Goal: Information Seeking & Learning: Learn about a topic

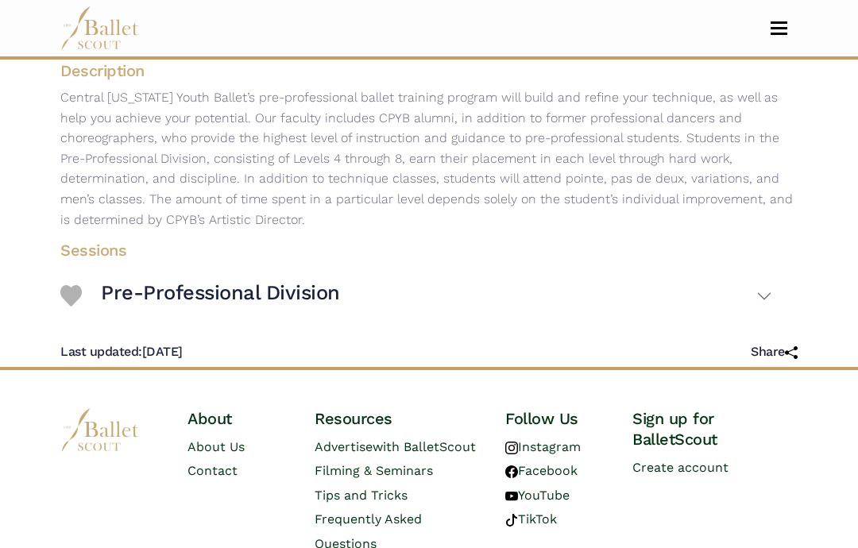
scroll to position [266, 0]
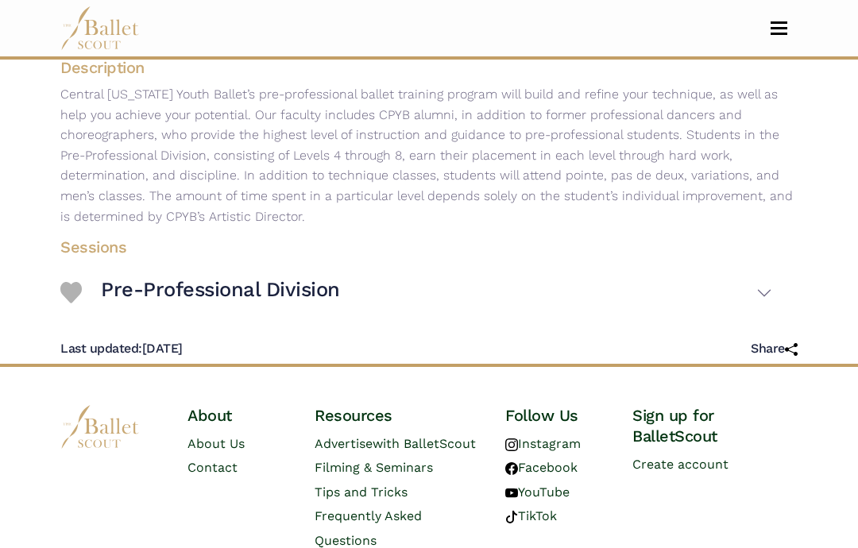
click at [770, 308] on button "Pre-Professional Division" at bounding box center [437, 293] width 672 height 45
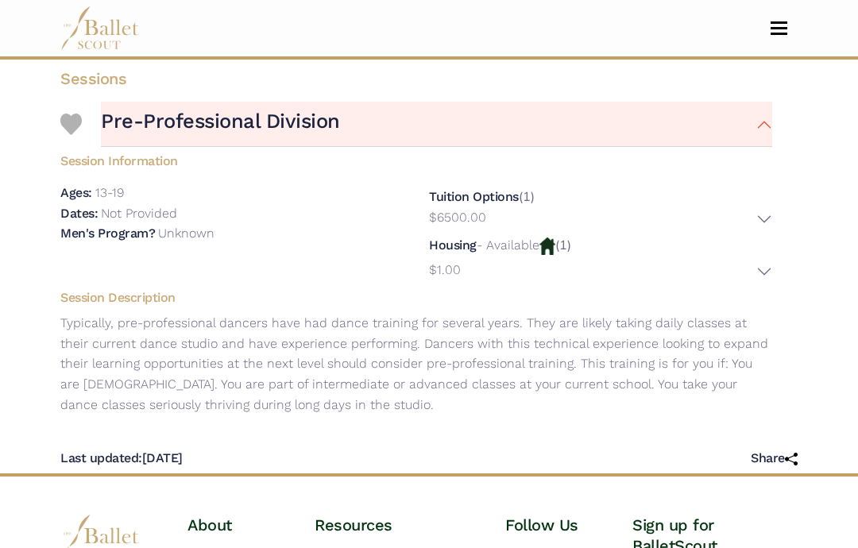
scroll to position [436, 0]
click at [583, 260] on div "Housing - Available (1) $1.00 Location: Dickinson College Description: Housing …" at bounding box center [600, 259] width 343 height 48
click at [770, 277] on button "$1.00" at bounding box center [600, 272] width 343 height 25
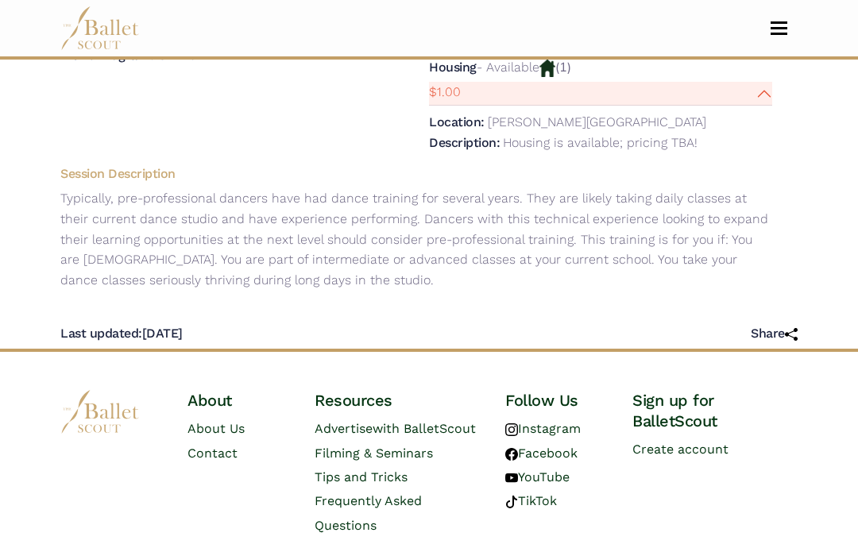
scroll to position [636, 0]
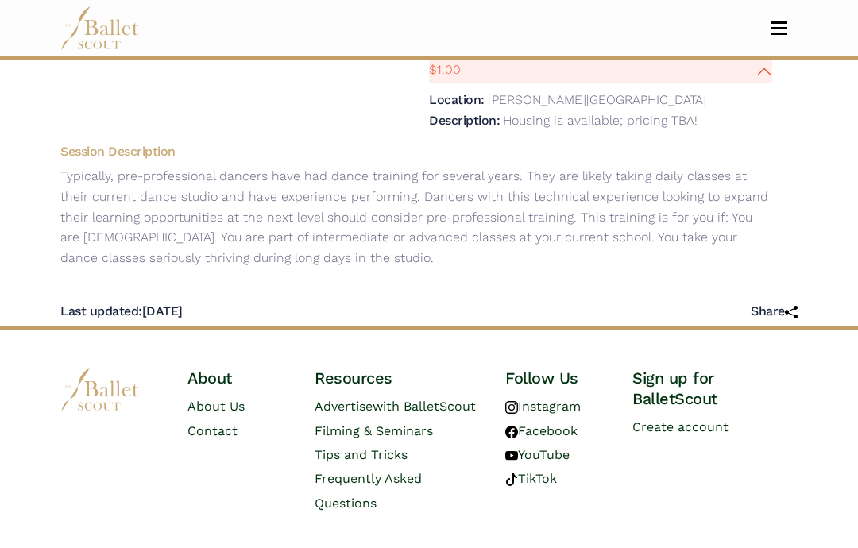
click at [768, 84] on button "$1.00" at bounding box center [600, 72] width 343 height 25
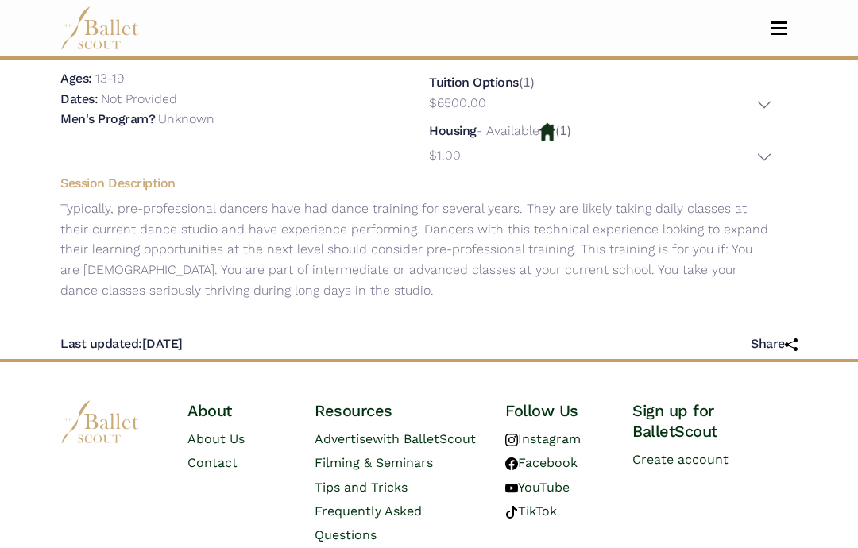
scroll to position [582, 0]
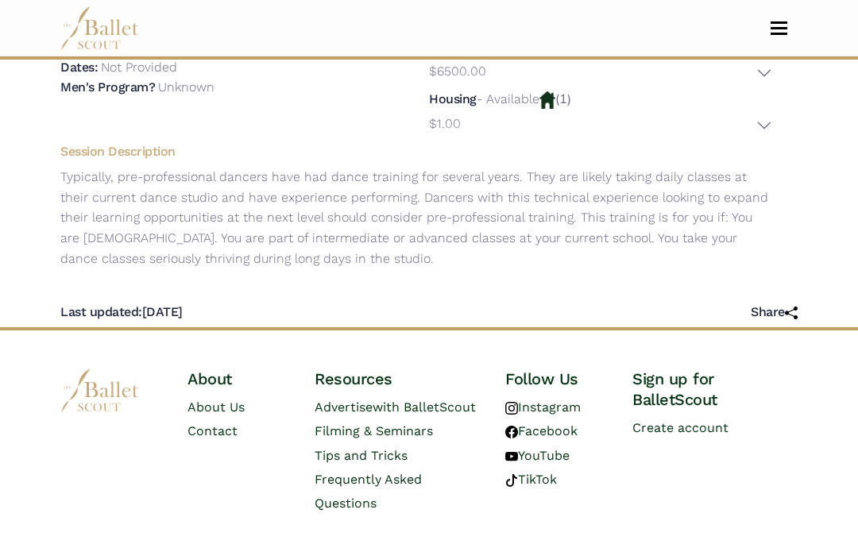
click at [95, 407] on img at bounding box center [99, 391] width 79 height 44
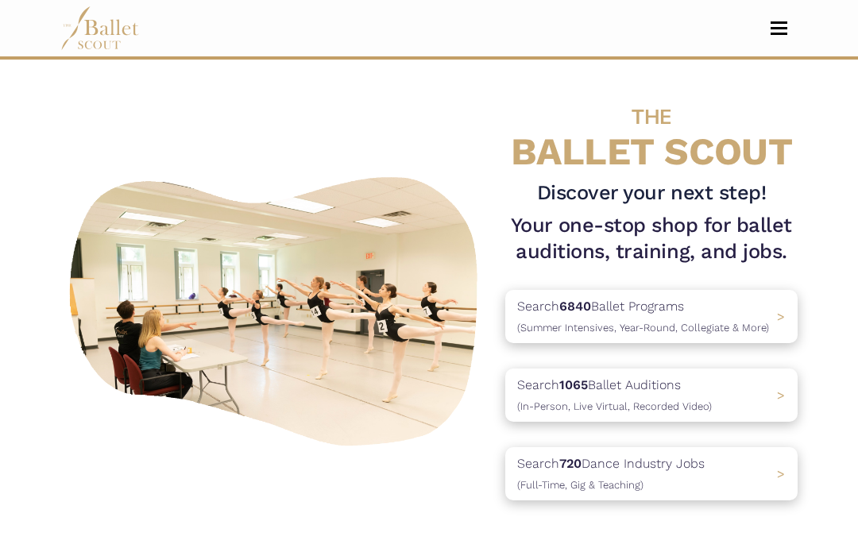
click at [726, 395] on div "Search 1065 Ballet Auditions (In-Person, Live Virtual, Recorded Video) >" at bounding box center [652, 395] width 293 height 53
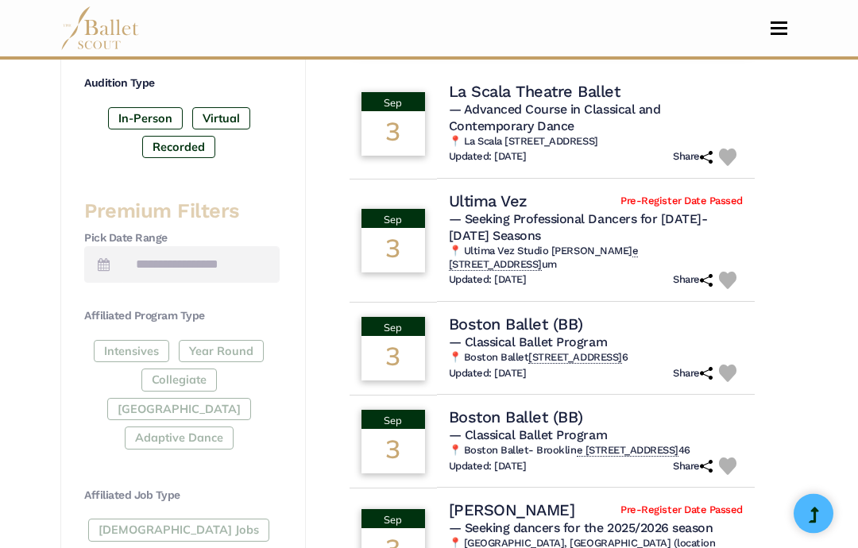
scroll to position [561, 0]
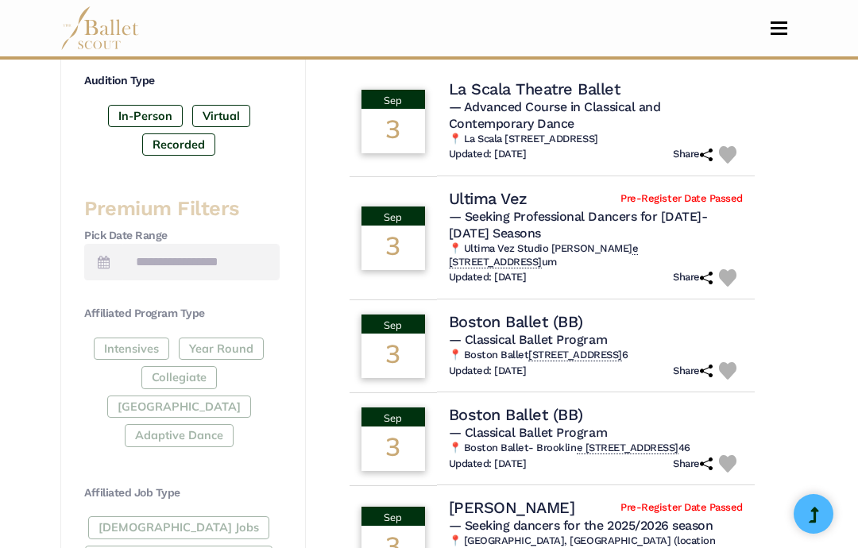
click at [570, 349] on h6 "📍 Boston Ballet 19 Clarendon St Boston, MA 0211 6" at bounding box center [596, 356] width 294 height 14
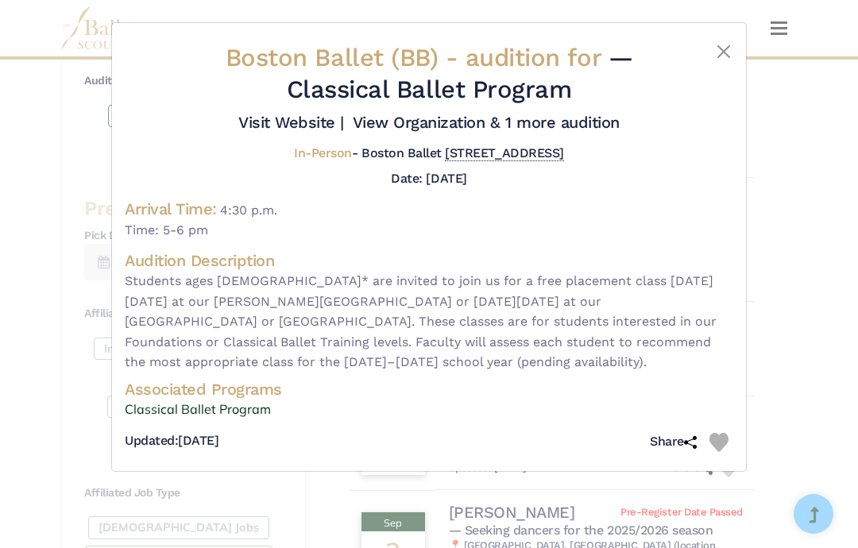
click at [787, 265] on div "Boston Ballet (BB) - audition for — Classical Ballet Program Visit Website |" at bounding box center [429, 274] width 858 height 548
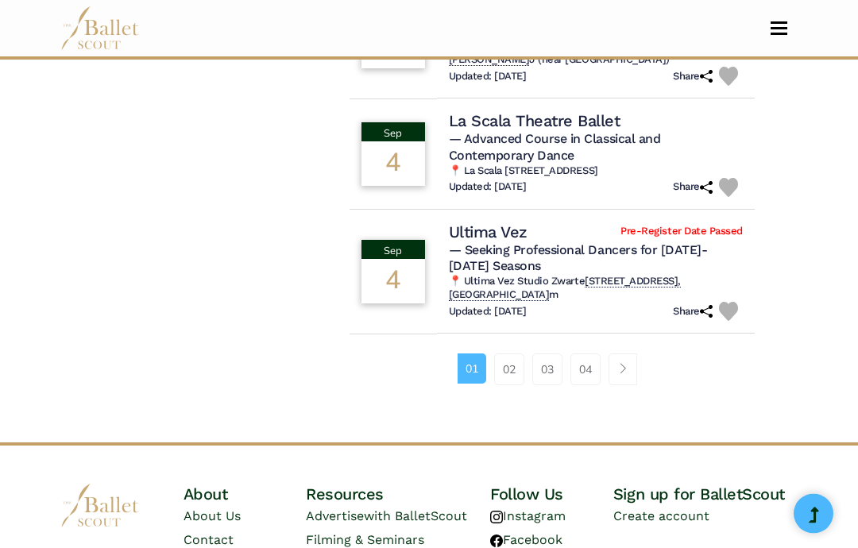
scroll to position [1280, 0]
click at [516, 354] on link "02" at bounding box center [509, 370] width 30 height 32
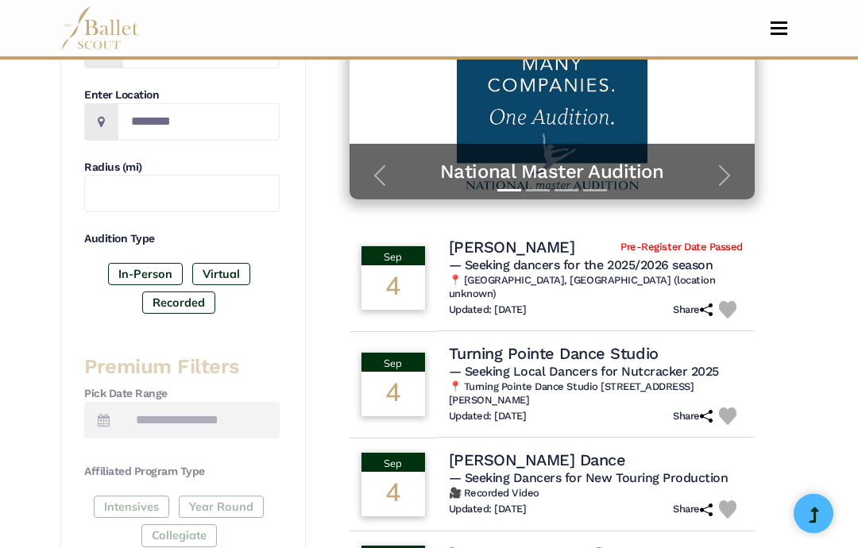
scroll to position [403, 0]
click at [784, 250] on div "1065 results were found, log in to see them all! Please contact us if you come …" at bounding box center [552, 513] width 492 height 1499
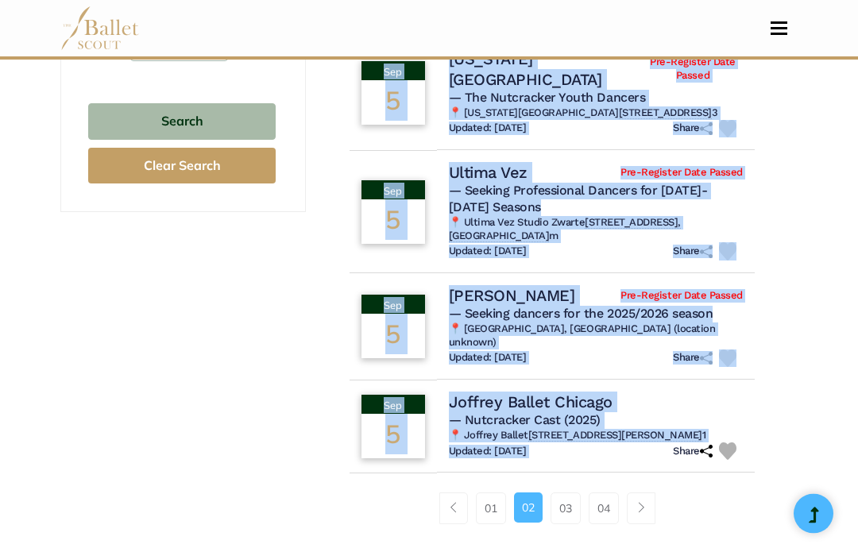
scroll to position [1098, 0]
click at [544, 392] on h4 "Joffrey Ballet Chicago" at bounding box center [531, 402] width 164 height 21
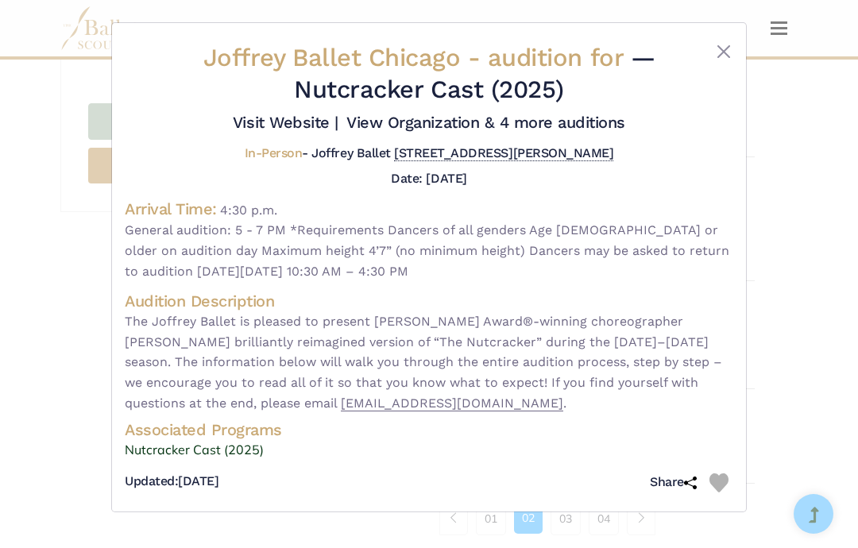
click at [725, 46] on button "Close" at bounding box center [724, 51] width 19 height 19
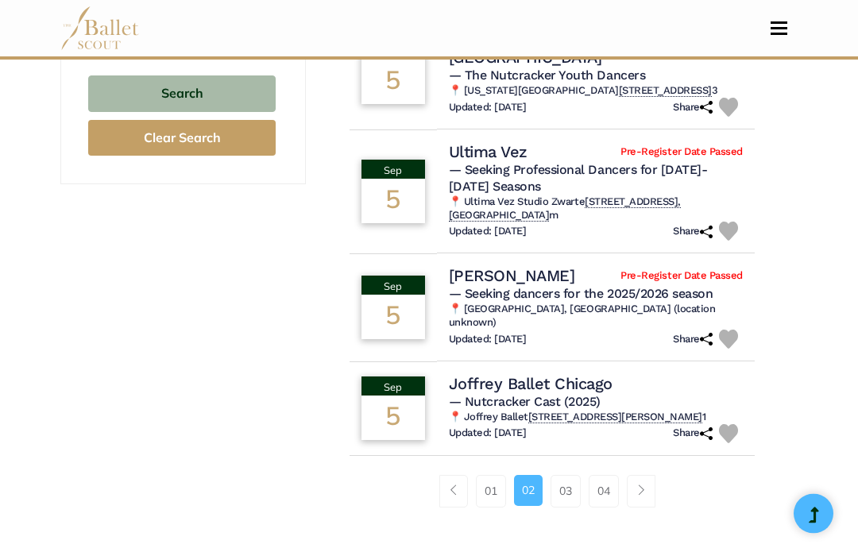
scroll to position [1126, 0]
click at [572, 475] on link "03" at bounding box center [566, 491] width 30 height 32
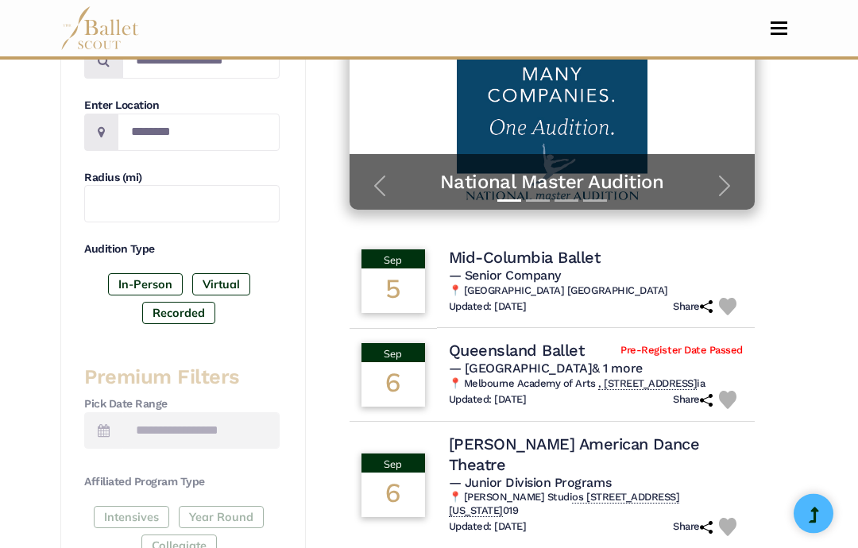
scroll to position [393, 0]
click at [572, 247] on h4 "Mid-Columbia Ballet" at bounding box center [525, 257] width 152 height 21
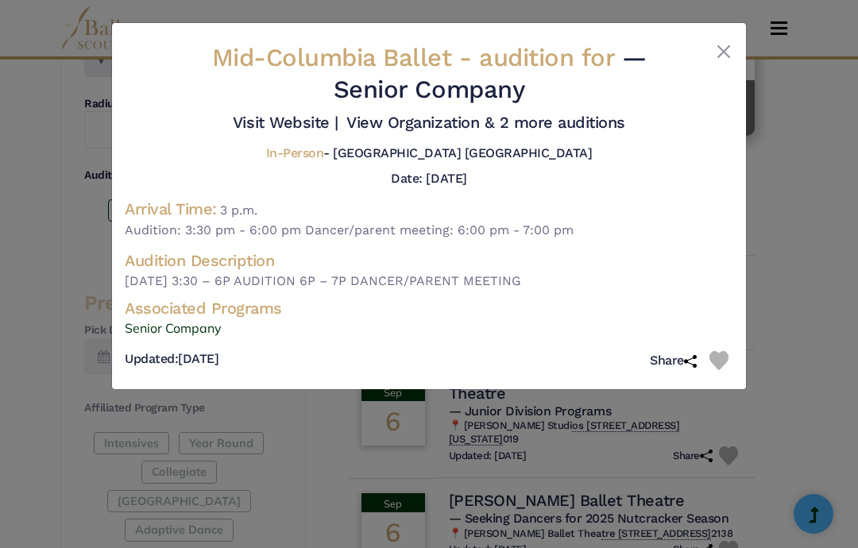
scroll to position [455, 0]
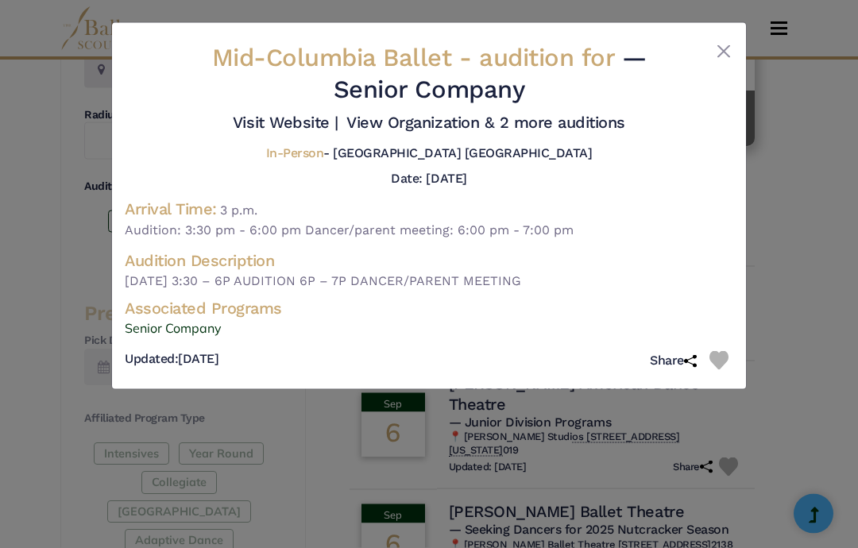
click at [729, 32] on div "Mid-Columbia Ballet - audition for — Senior Company Visit Website |" at bounding box center [429, 206] width 634 height 366
click at [730, 53] on button "Close" at bounding box center [724, 51] width 19 height 19
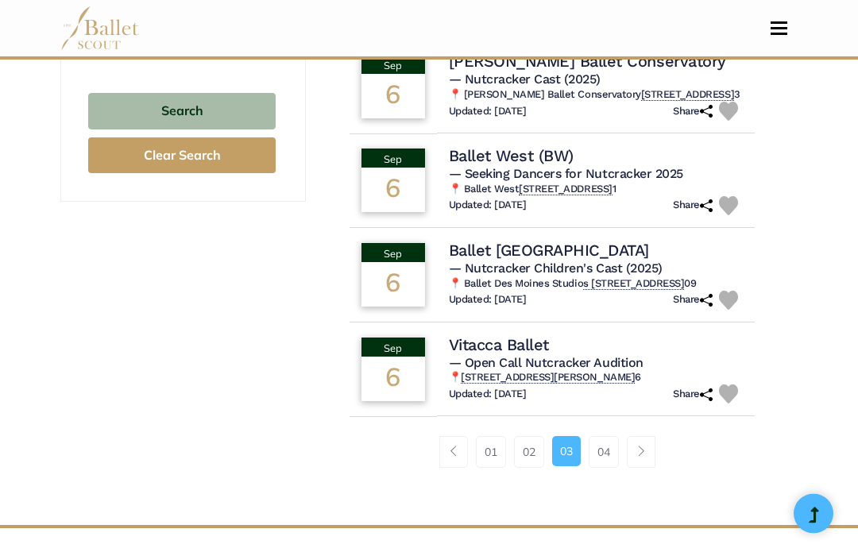
scroll to position [1110, 0]
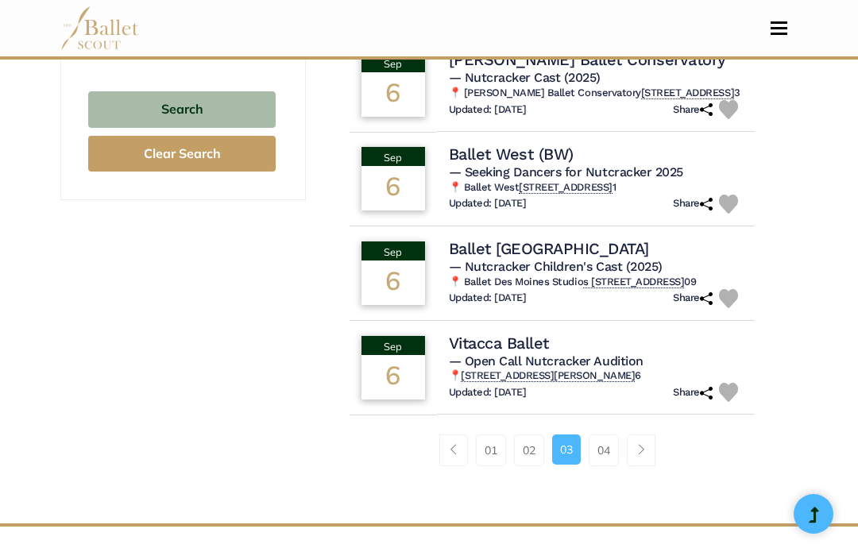
click at [606, 435] on link "04" at bounding box center [604, 451] width 30 height 32
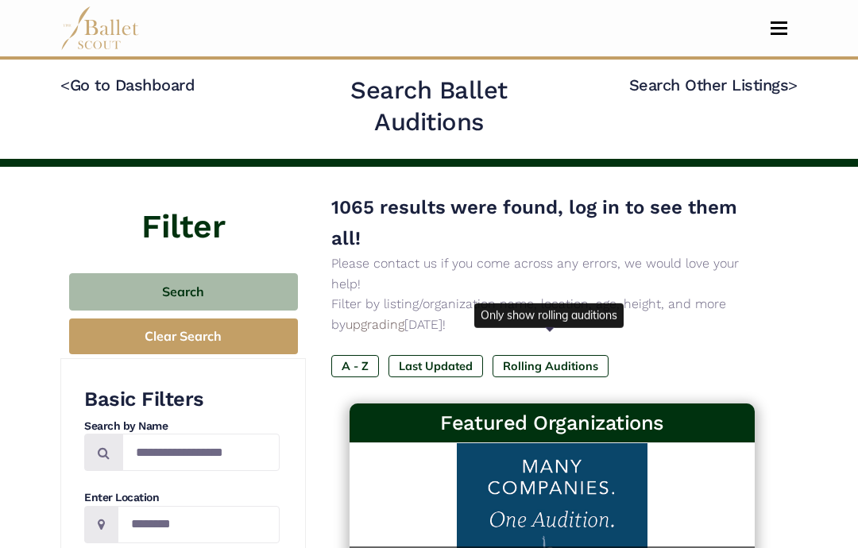
click at [594, 355] on label "Rolling Auditions" at bounding box center [551, 366] width 116 height 22
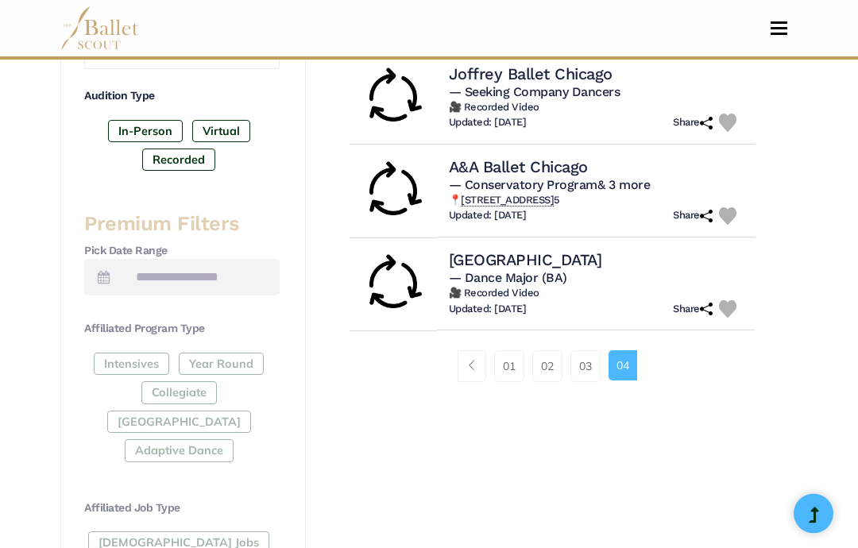
scroll to position [546, 0]
click at [496, 351] on link "01" at bounding box center [509, 367] width 30 height 32
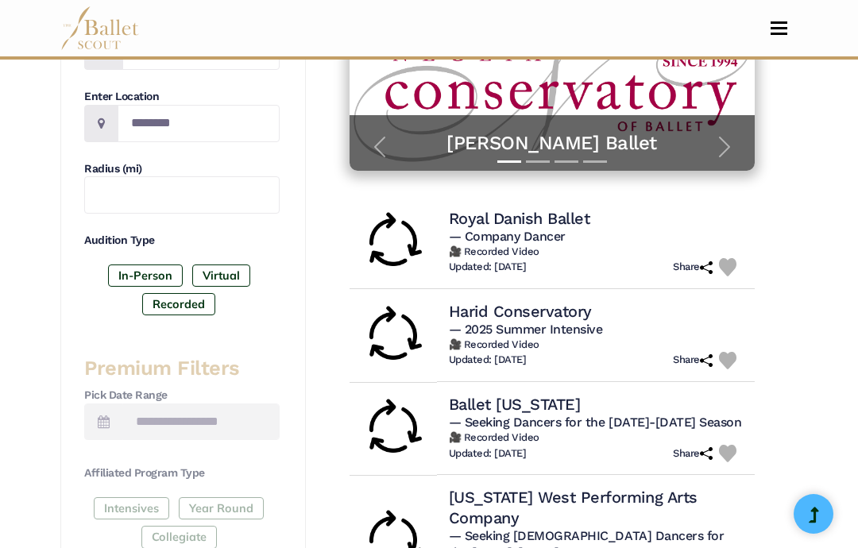
scroll to position [401, 0]
click at [548, 323] on span "— 2025 Summer Intensive" at bounding box center [526, 330] width 154 height 15
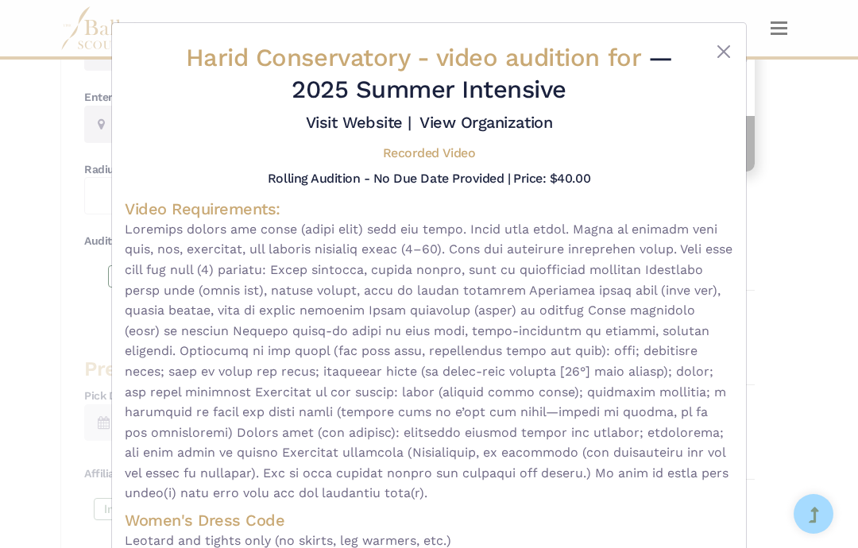
scroll to position [0, 0]
click at [733, 49] on button "Close" at bounding box center [724, 51] width 19 height 19
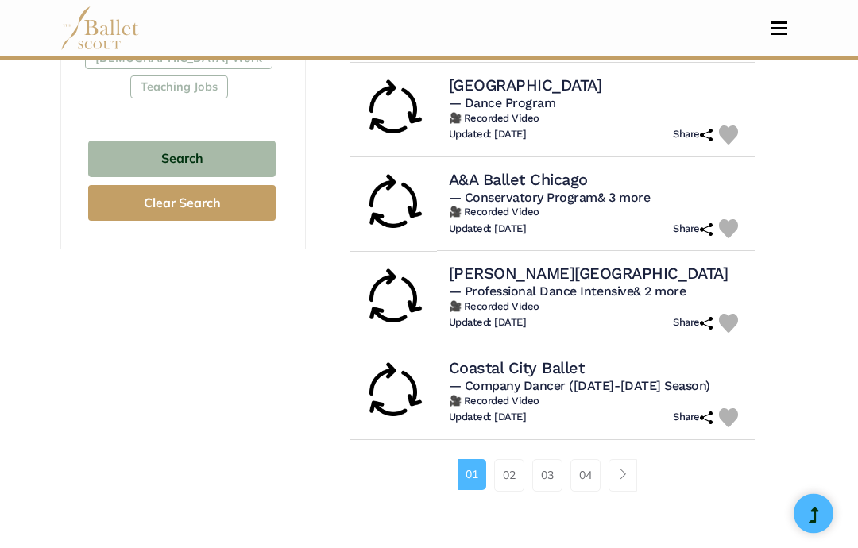
scroll to position [1060, 0]
click at [695, 190] on h5 "— Conservatory Program & 3 more" at bounding box center [596, 198] width 294 height 17
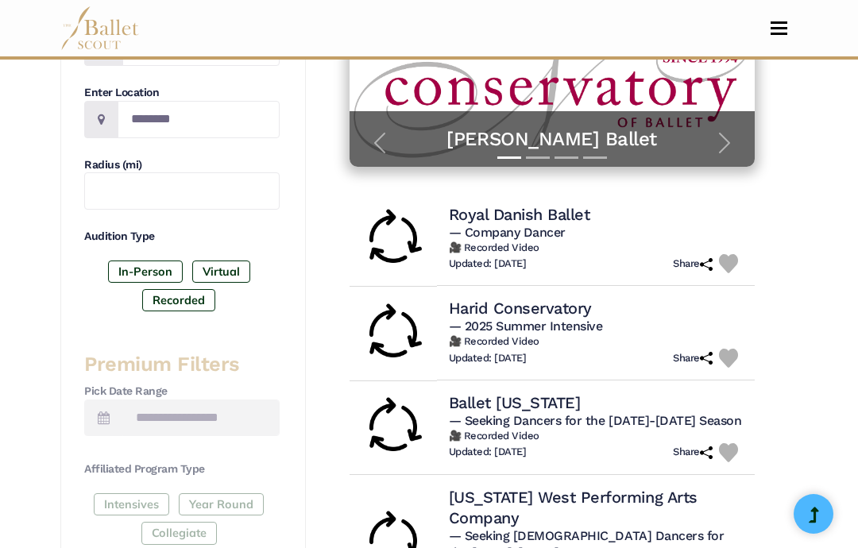
scroll to position [392, 0]
